Goal: Obtain resource: Download file/media

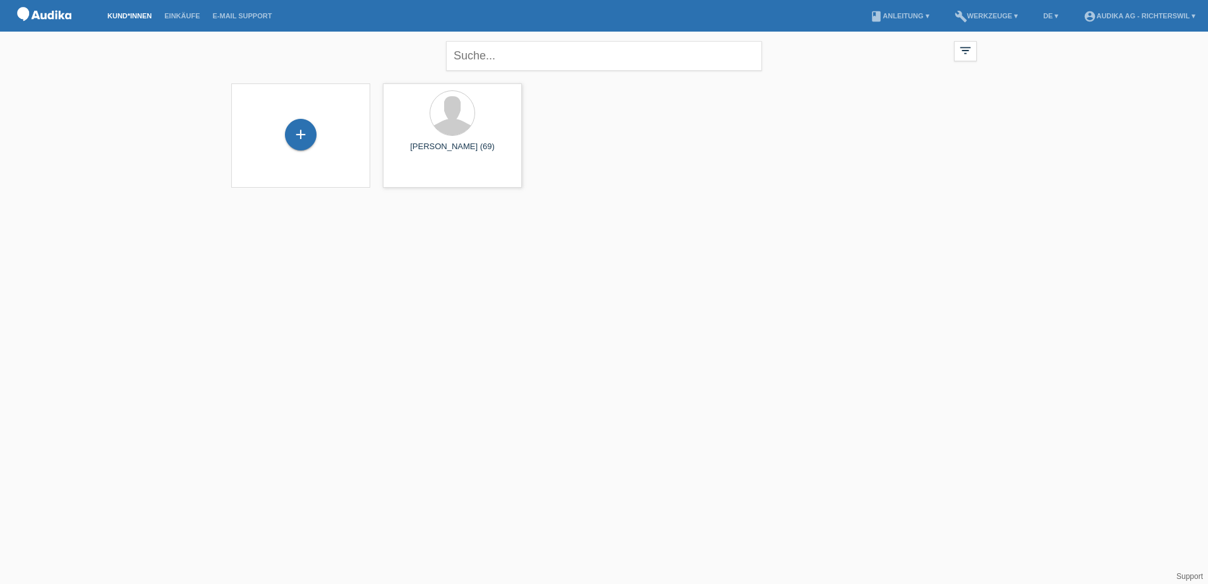
click at [697, 186] on div "+ [PERSON_NAME] (69) launch Anzeigen" at bounding box center [604, 135] width 758 height 117
click at [458, 138] on div at bounding box center [452, 114] width 119 height 47
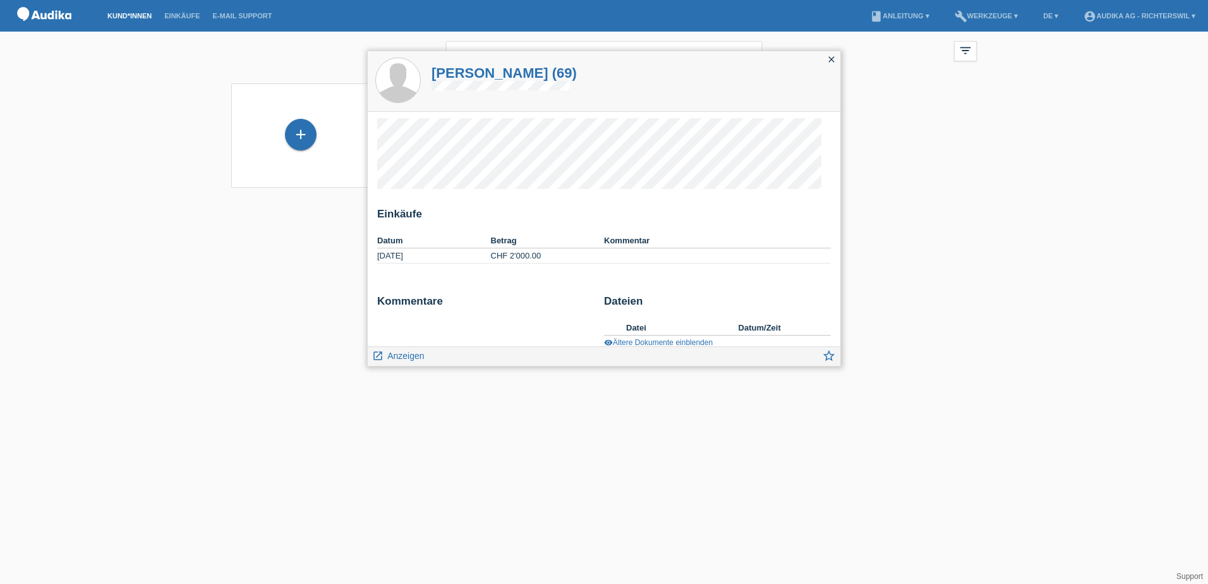
scroll to position [13, 0]
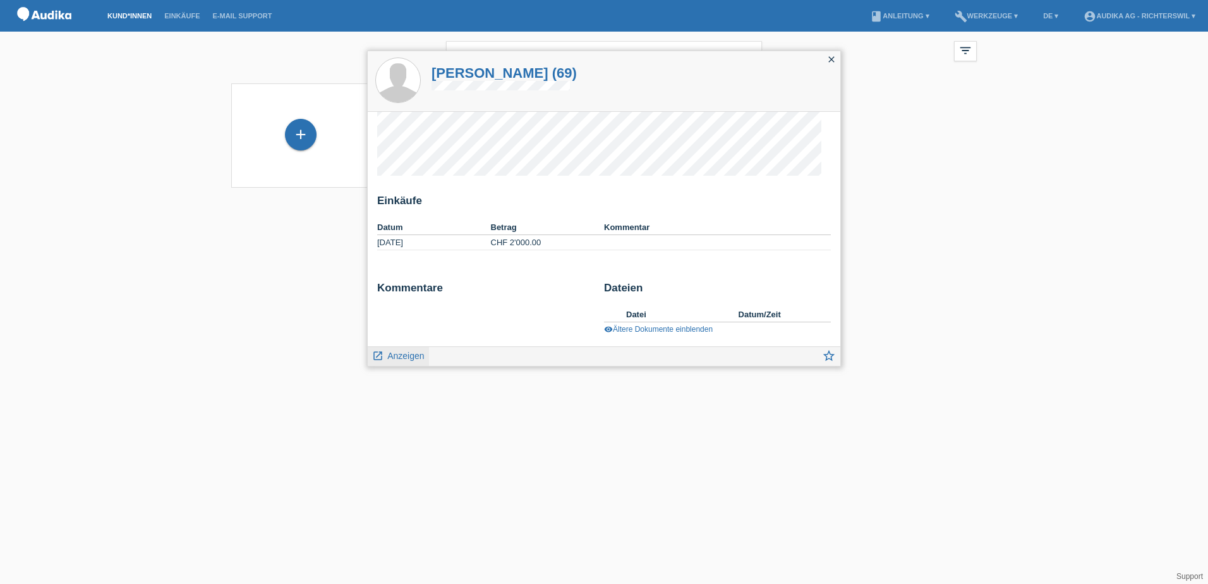
click at [420, 354] on span "Anzeigen" at bounding box center [405, 356] width 37 height 10
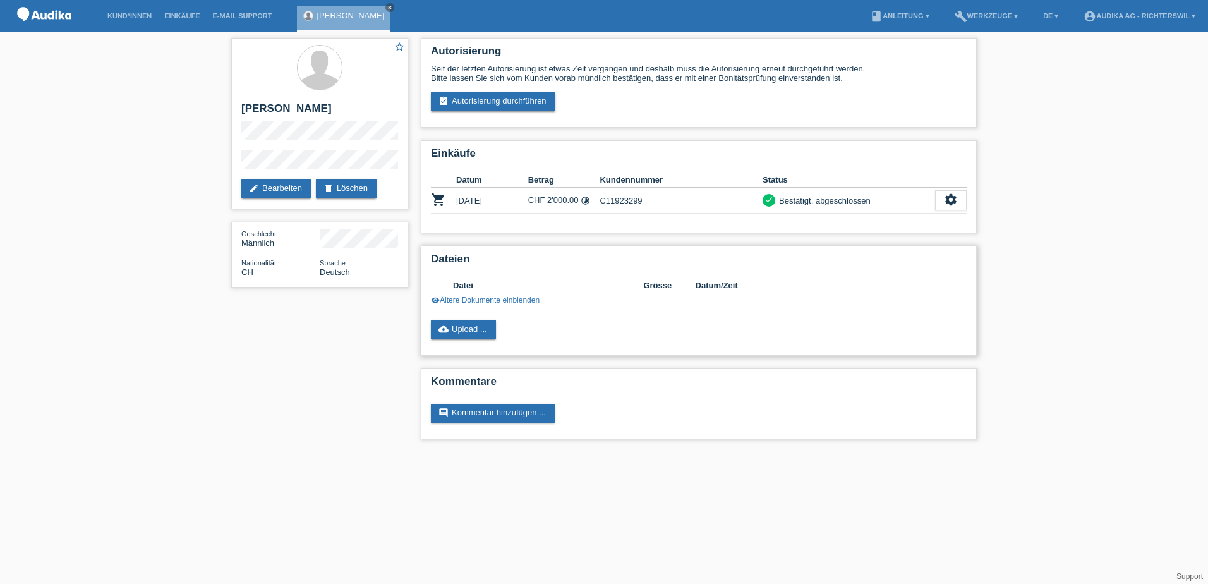
click at [521, 299] on link "visibility Ältere Dokumente einblenden" at bounding box center [485, 300] width 109 height 9
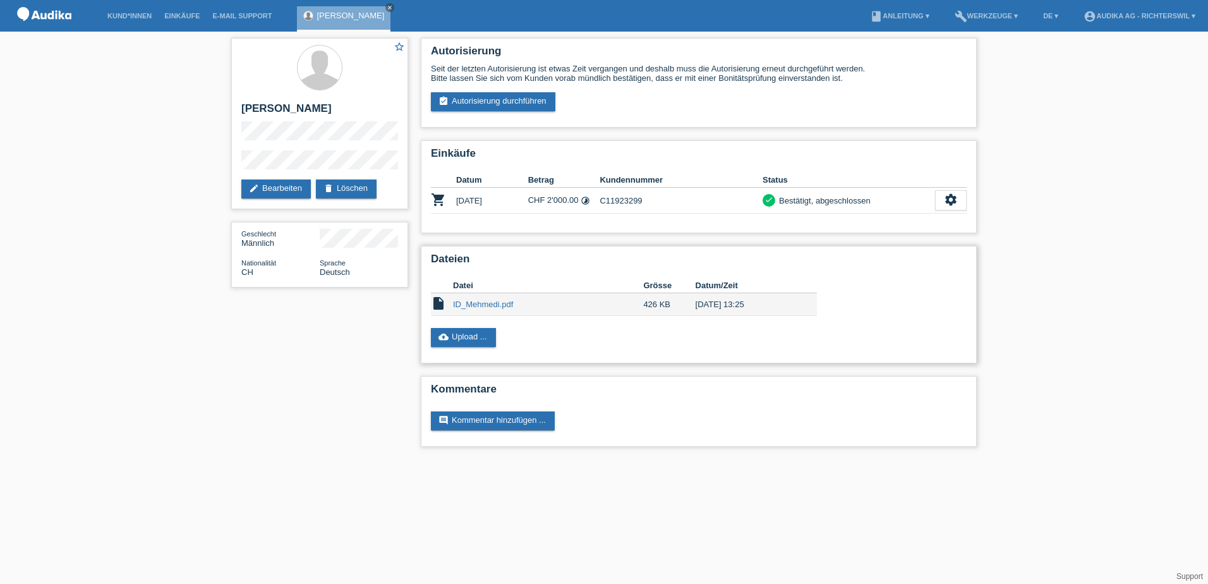
click at [478, 301] on link "ID_Mehmedi.pdf" at bounding box center [483, 303] width 60 height 9
click at [949, 204] on icon "settings" at bounding box center [951, 200] width 14 height 14
click at [872, 239] on span "AGB herunterladen" at bounding box center [852, 238] width 74 height 15
click at [959, 201] on div "settings" at bounding box center [951, 200] width 32 height 20
click at [908, 258] on span "Finanzierungsdetails herunterladen" at bounding box center [881, 257] width 132 height 15
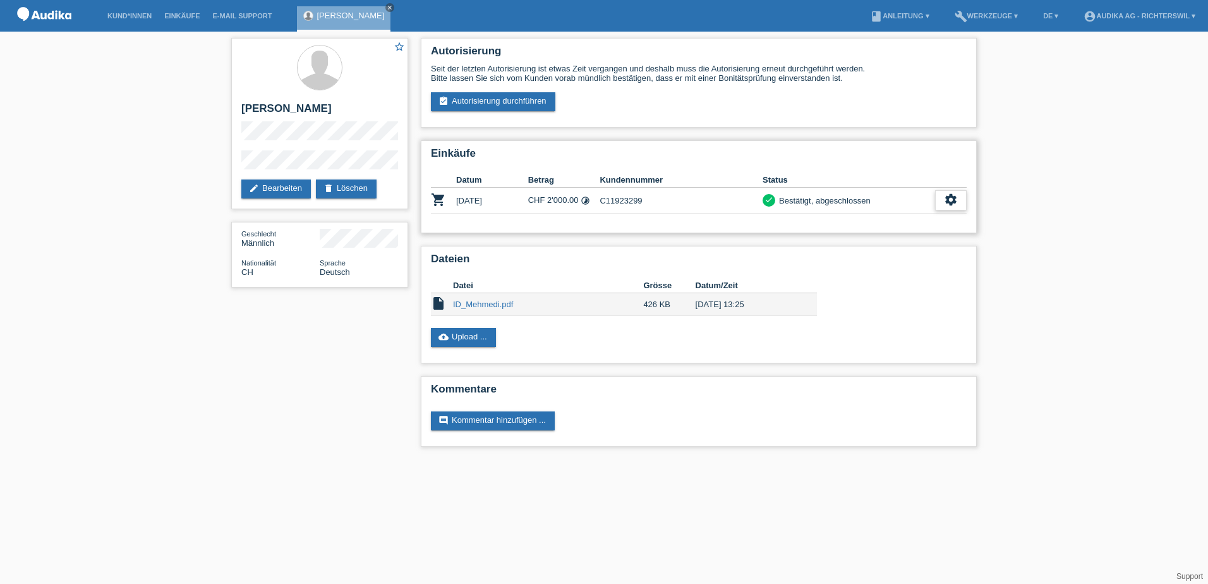
click at [953, 203] on icon "settings" at bounding box center [951, 200] width 14 height 14
click at [890, 238] on div "description AGB herunterladen get_app" at bounding box center [882, 239] width 168 height 19
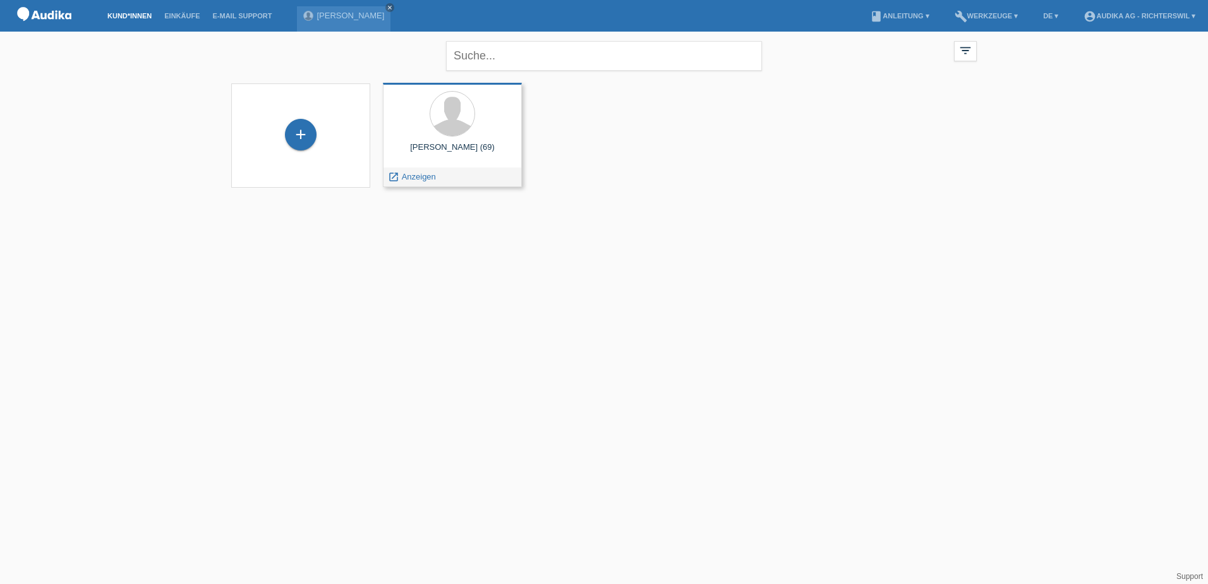
click at [430, 132] on div at bounding box center [452, 114] width 119 height 47
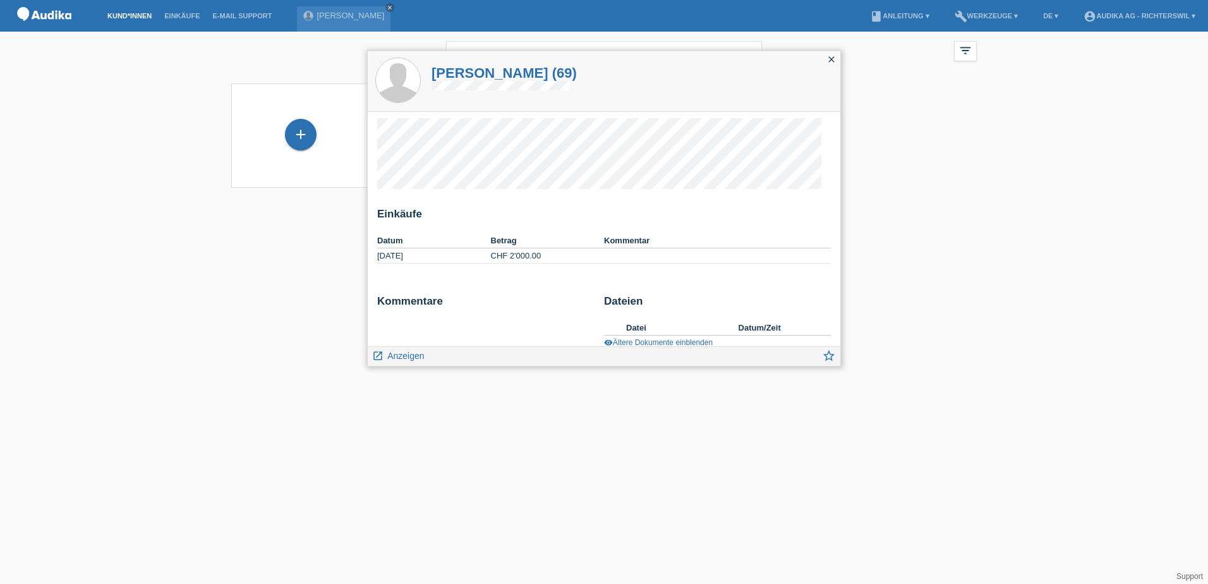
scroll to position [13, 0]
